Goal: Use online tool/utility: Utilize a website feature to perform a specific function

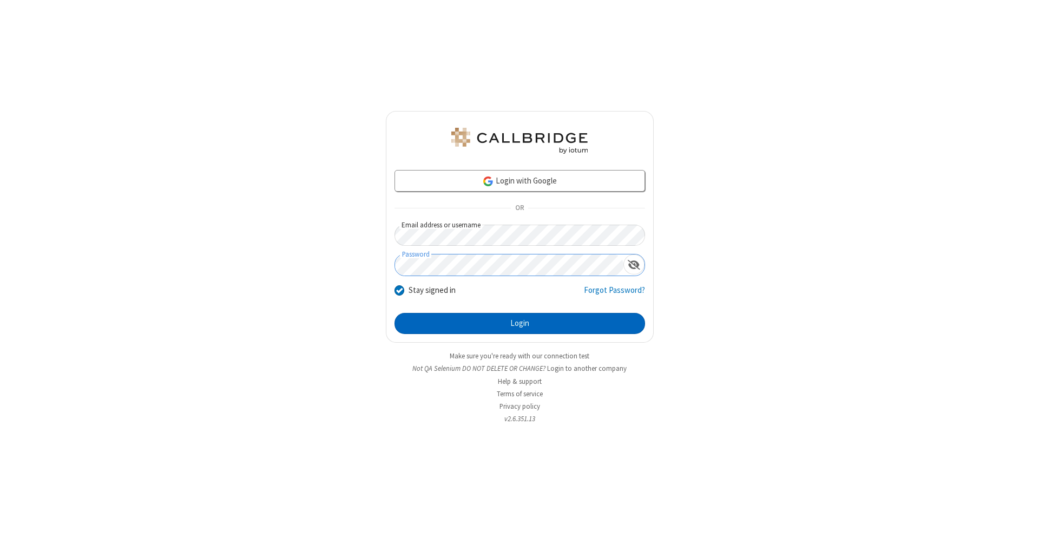
click at [519, 324] on button "Login" at bounding box center [519, 324] width 251 height 22
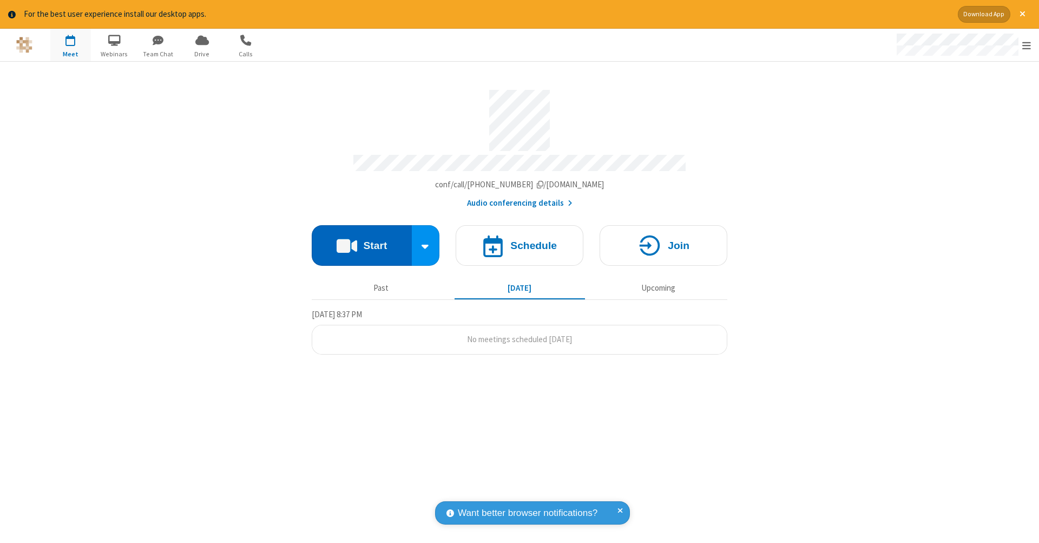
click at [361, 240] on button "Start" at bounding box center [362, 245] width 100 height 41
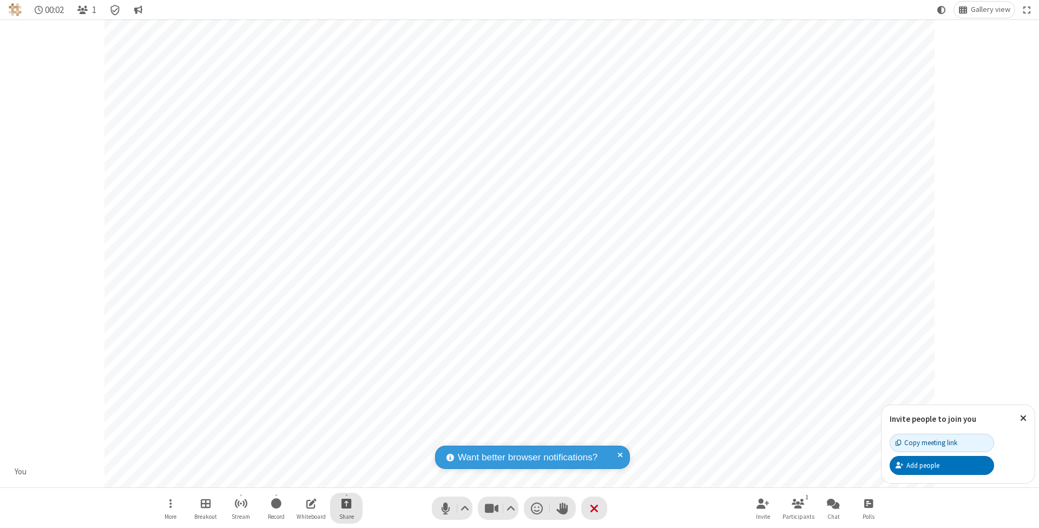
click at [346, 503] on span "Start sharing" at bounding box center [346, 503] width 10 height 14
click at [302, 477] on span "Share my screen" at bounding box center [303, 478] width 12 height 9
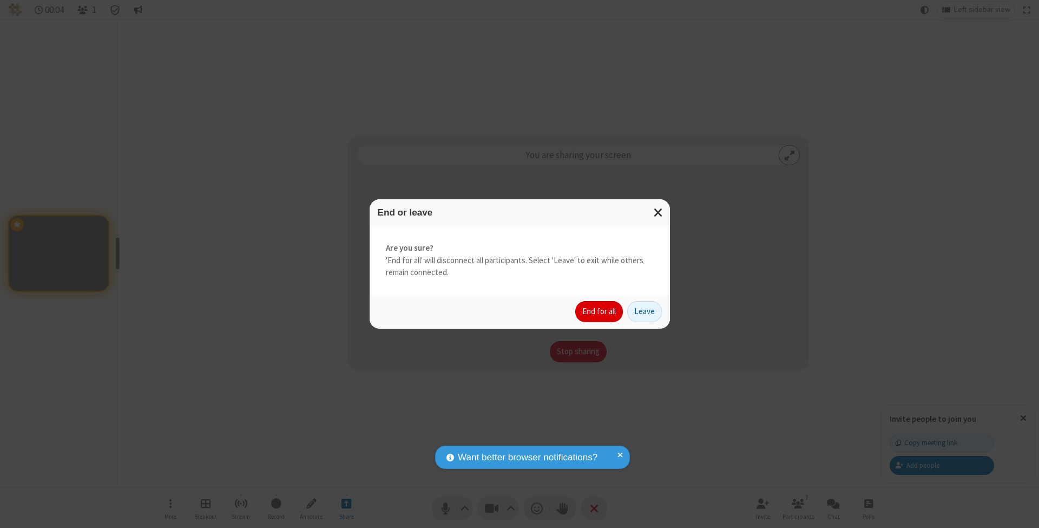
click at [599, 311] on button "End for all" at bounding box center [599, 312] width 48 height 22
